Goal: Information Seeking & Learning: Learn about a topic

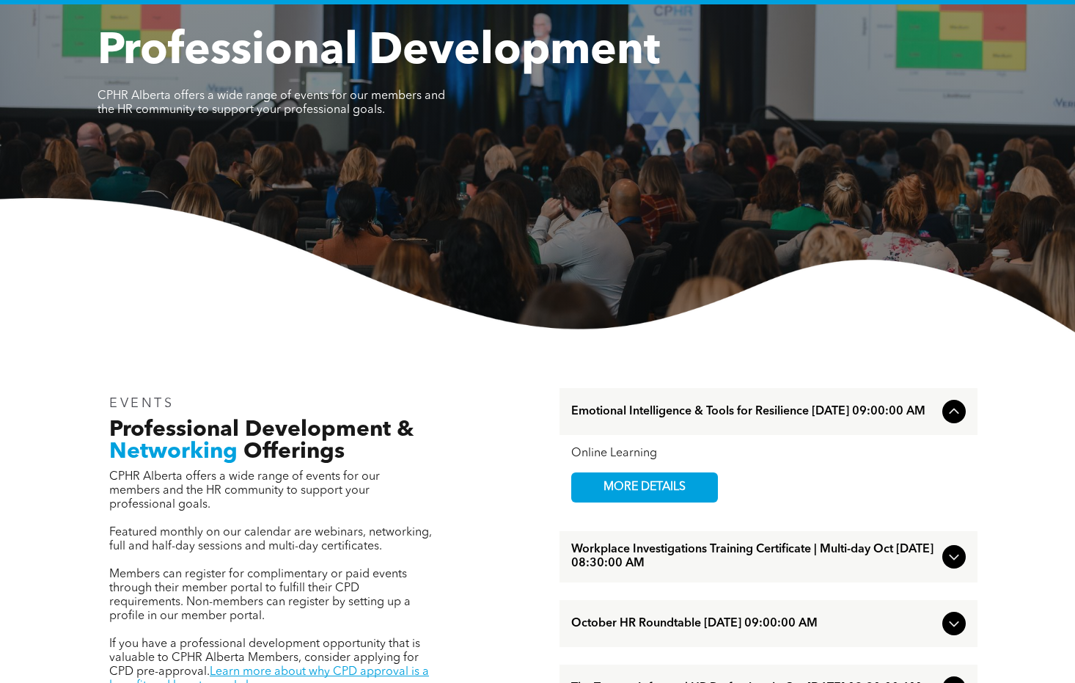
scroll to position [144, 0]
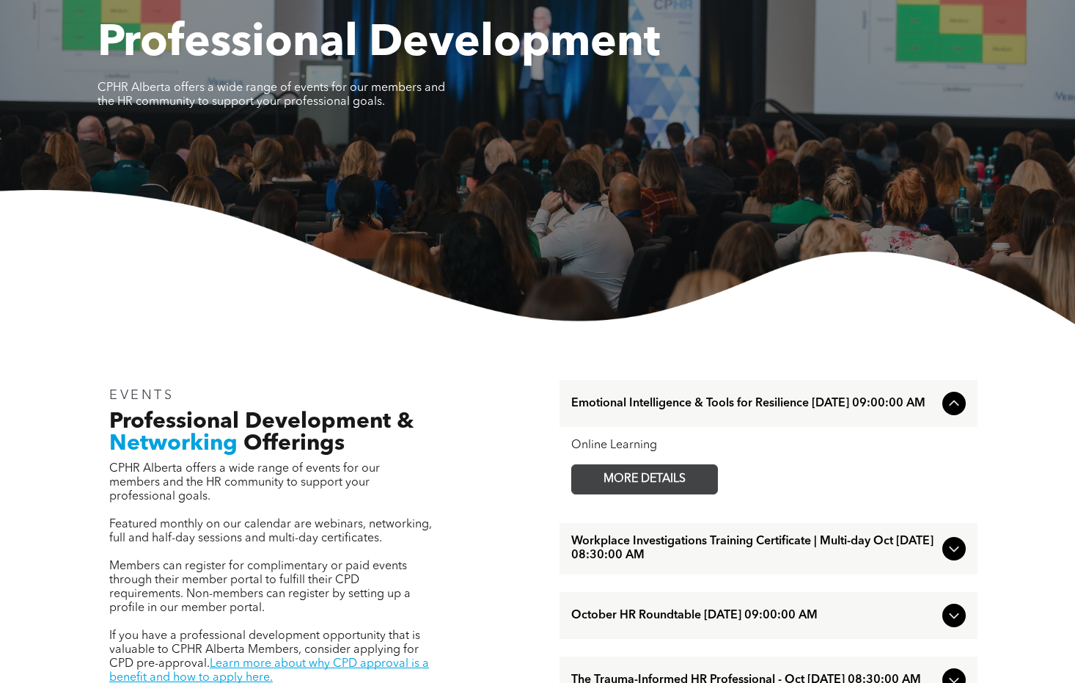
click at [661, 472] on span "MORE DETAILS" at bounding box center [645, 479] width 116 height 29
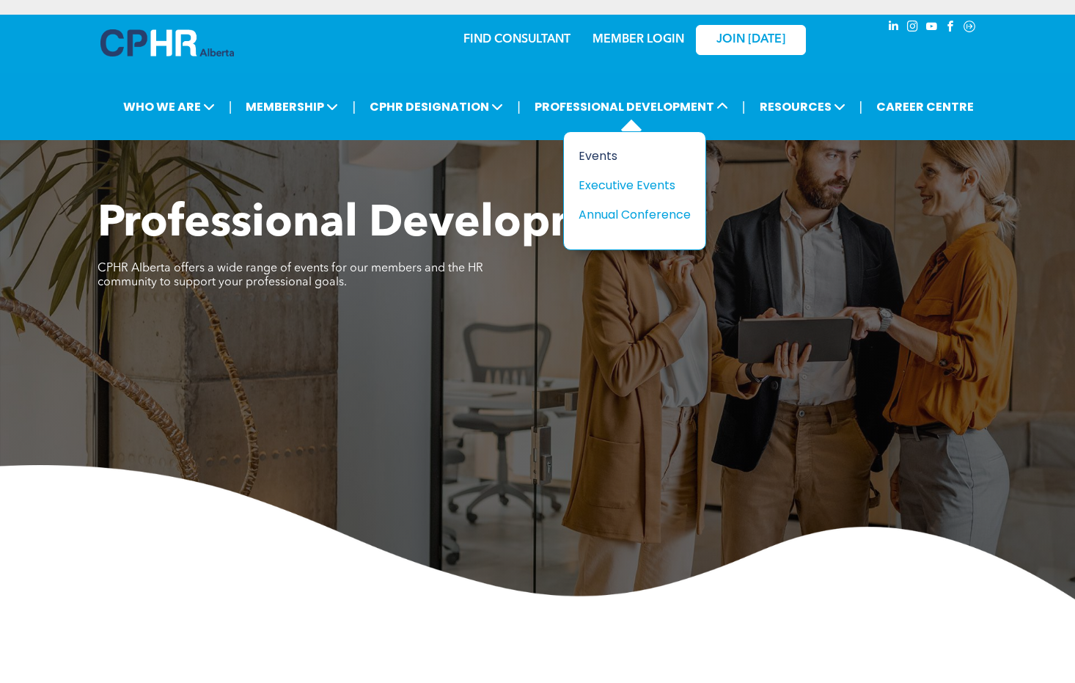
click at [596, 154] on div "Events" at bounding box center [629, 156] width 101 height 18
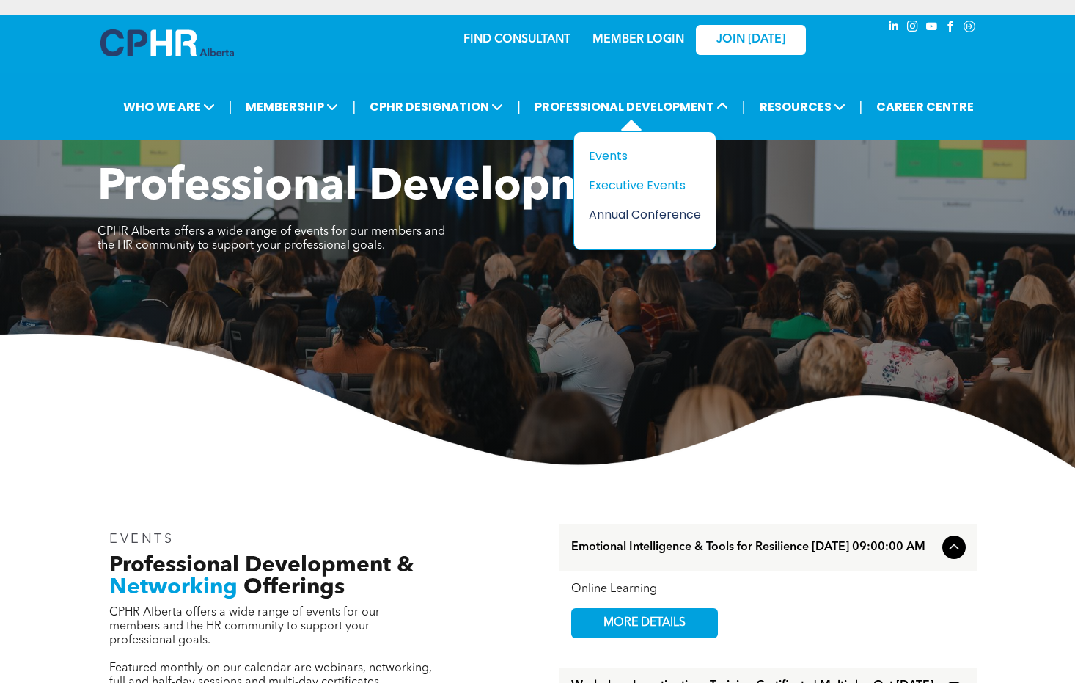
click at [628, 213] on div "Annual Conference" at bounding box center [639, 214] width 101 height 18
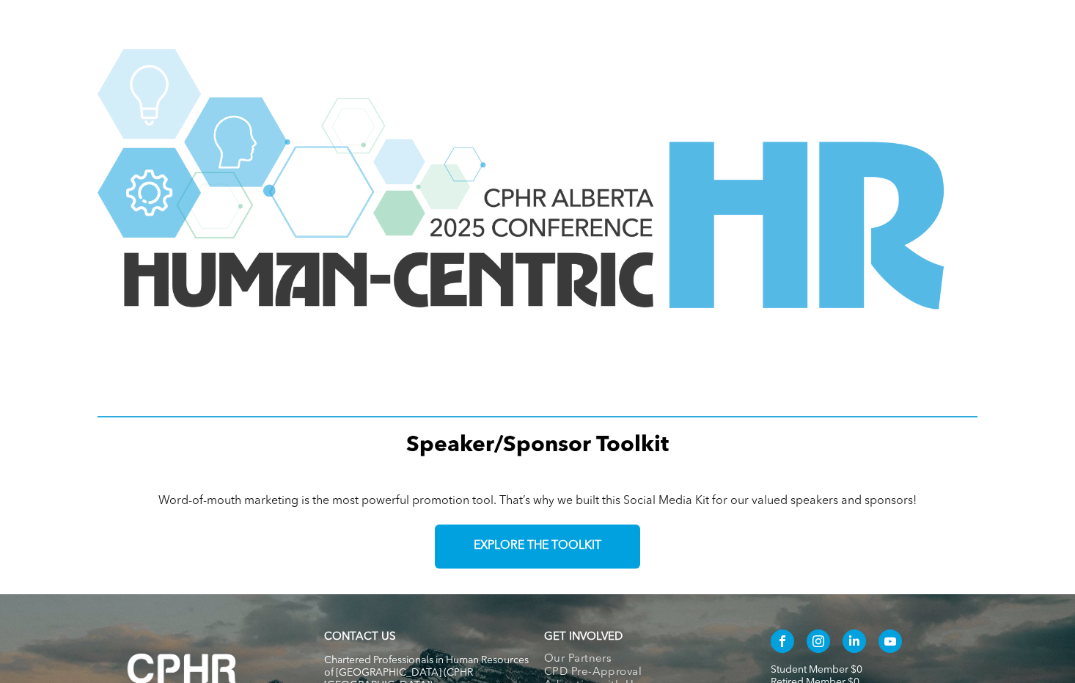
scroll to position [2010, 0]
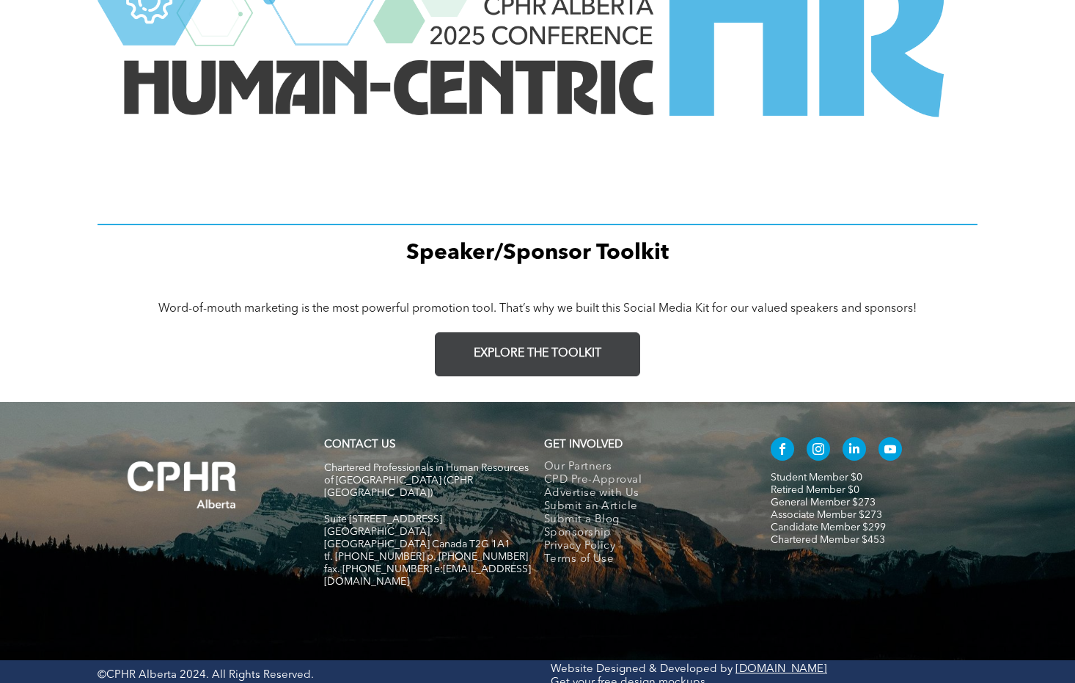
click at [563, 358] on span "EXPLORE THE TOOLKIT" at bounding box center [538, 354] width 128 height 14
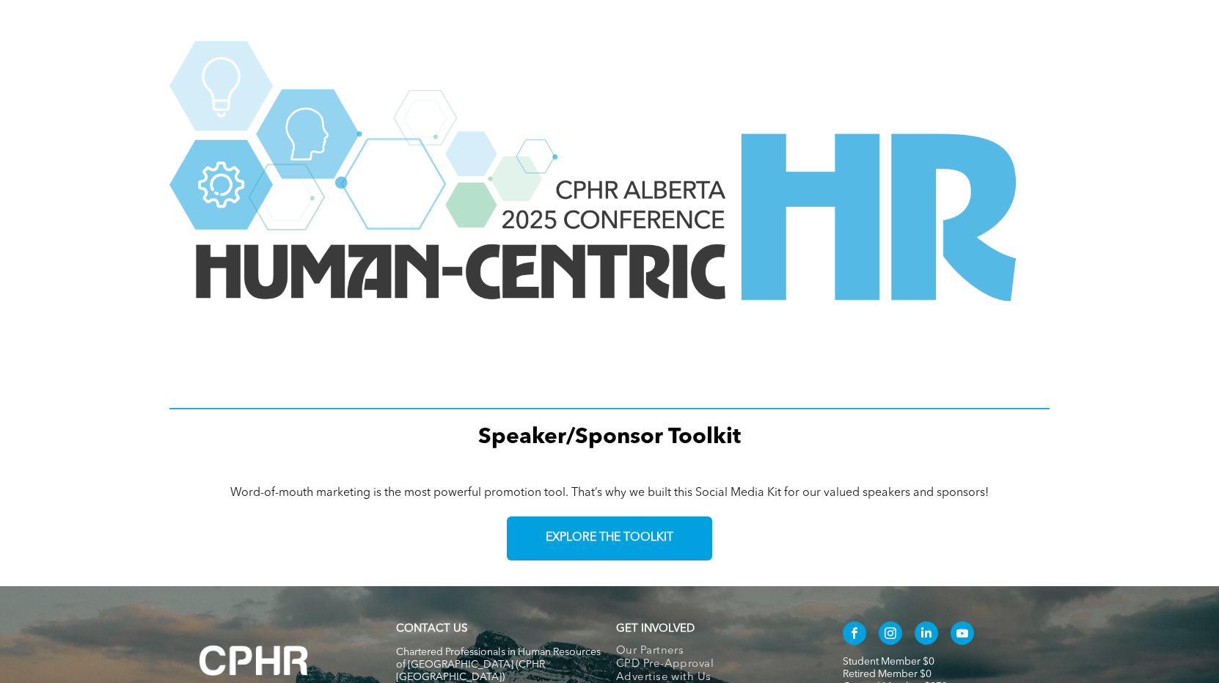
scroll to position [1982, 0]
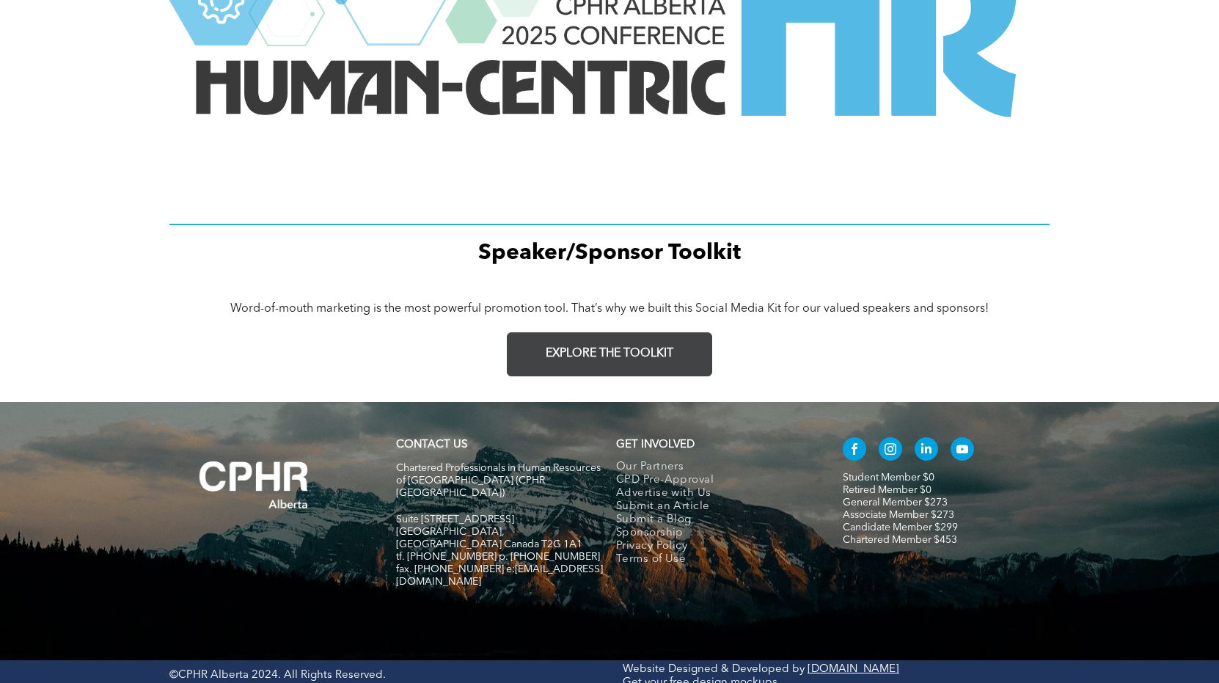
click at [617, 351] on span "EXPLORE THE TOOLKIT" at bounding box center [610, 354] width 128 height 14
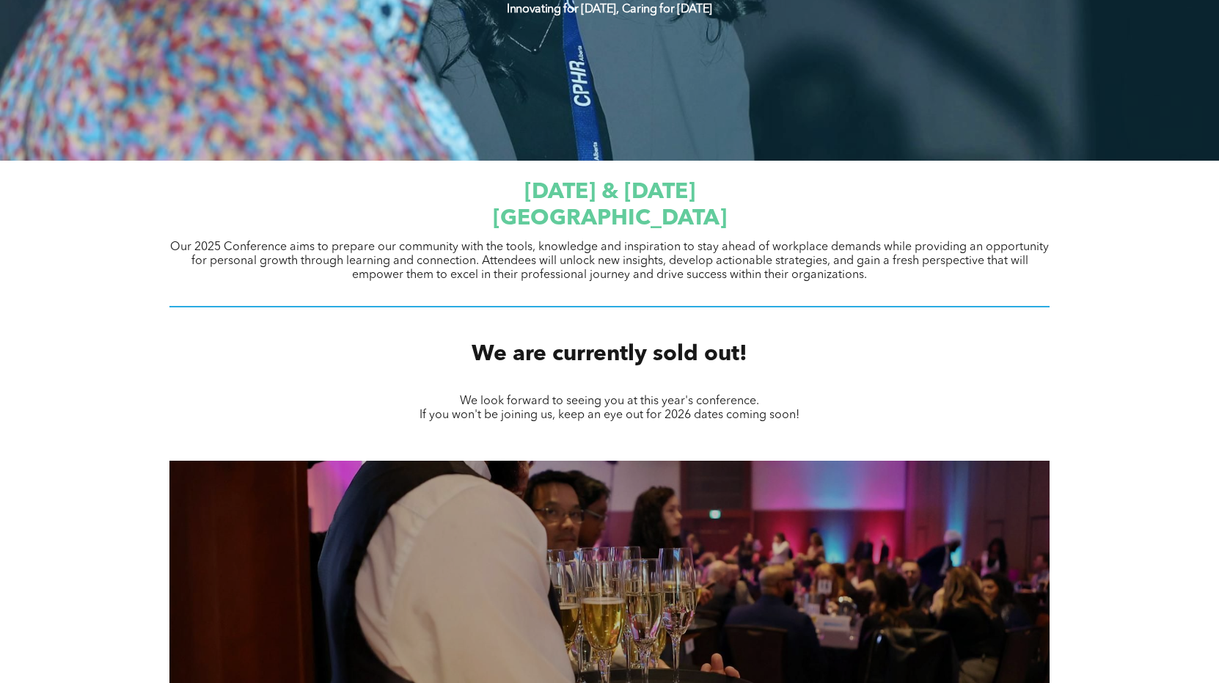
scroll to position [0, 0]
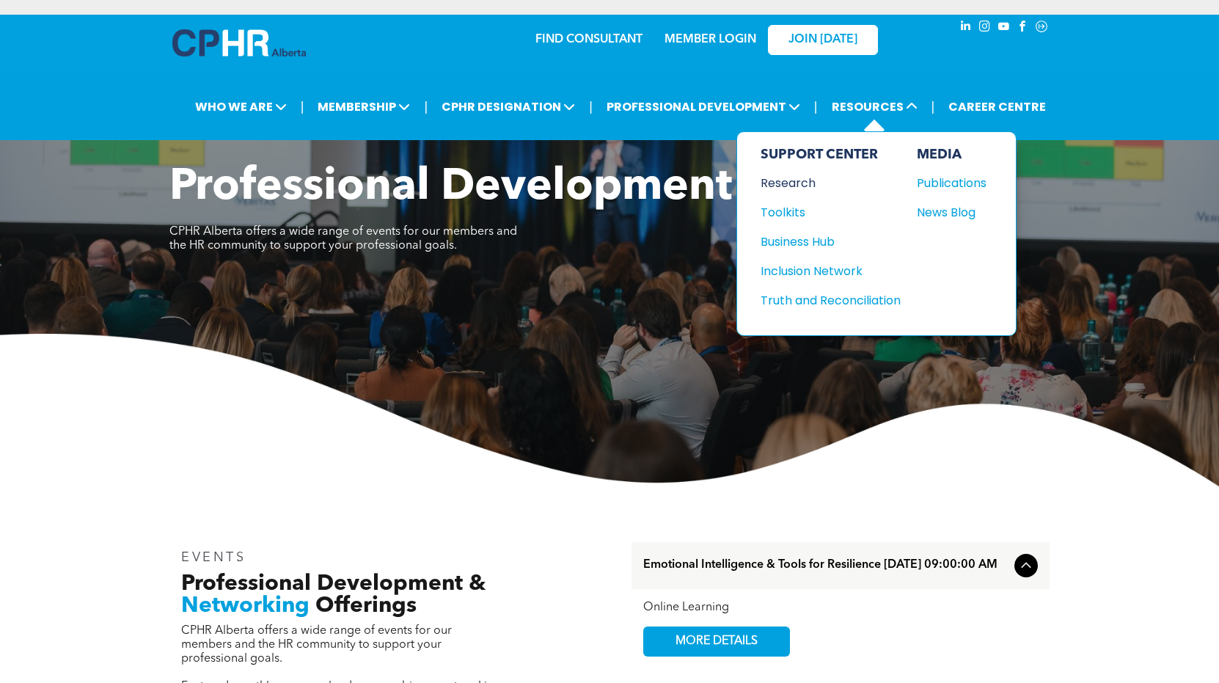
click at [793, 180] on div "Research" at bounding box center [823, 183] width 126 height 18
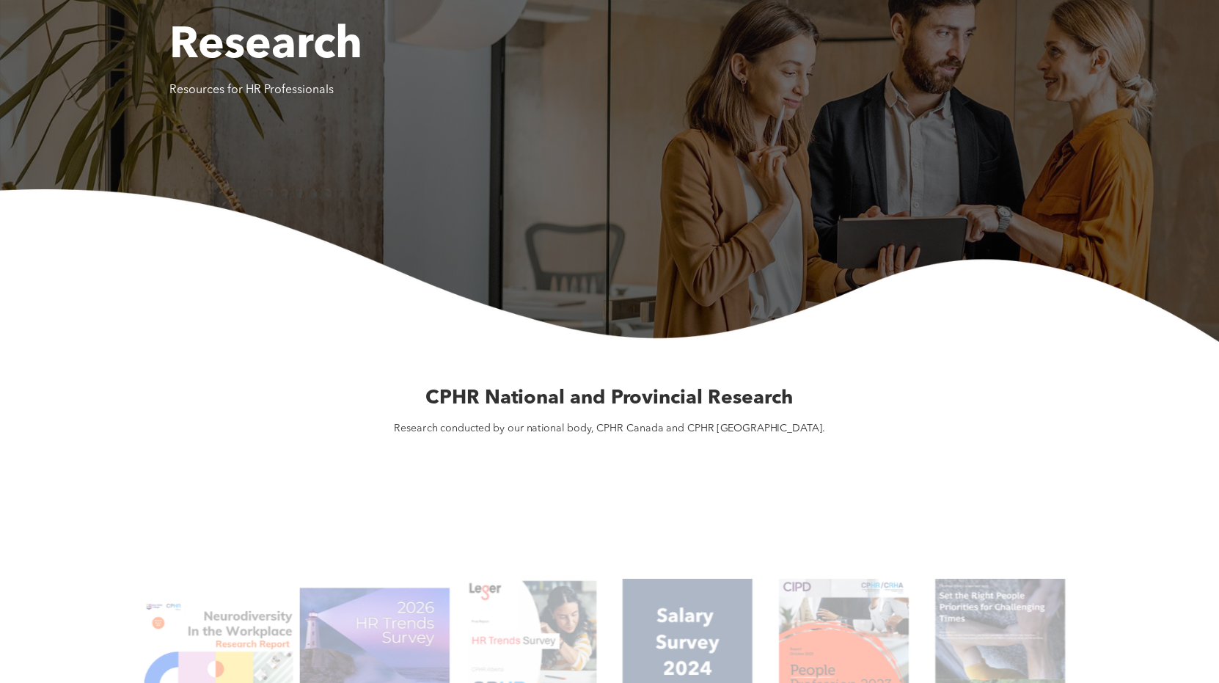
scroll to position [364, 0]
